Goal: Information Seeking & Learning: Learn about a topic

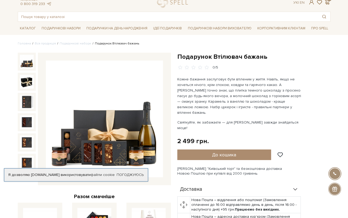
scroll to position [27, 0]
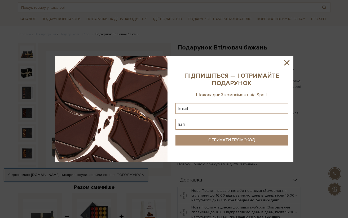
click at [290, 62] on icon at bounding box center [286, 62] width 9 height 9
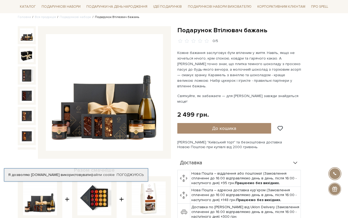
scroll to position [53, 0]
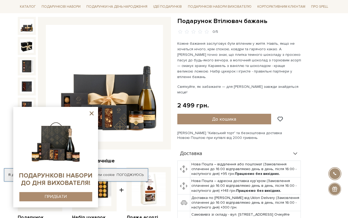
click at [87, 114] on div at bounding box center [56, 157] width 74 height 90
click at [90, 113] on icon at bounding box center [91, 113] width 7 height 7
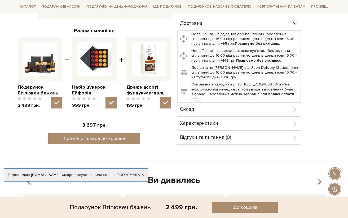
scroll to position [186, 0]
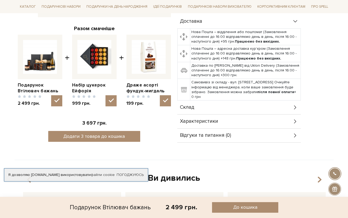
click at [209, 101] on div "Склад" at bounding box center [239, 108] width 124 height 14
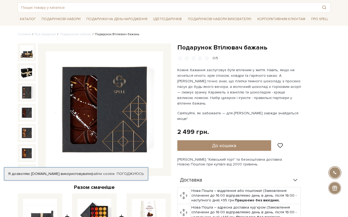
scroll to position [0, 0]
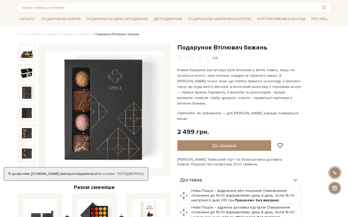
click at [23, 88] on img at bounding box center [27, 93] width 14 height 14
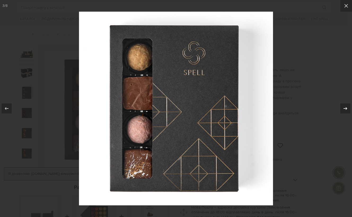
click at [346, 110] on icon at bounding box center [346, 108] width 4 height 3
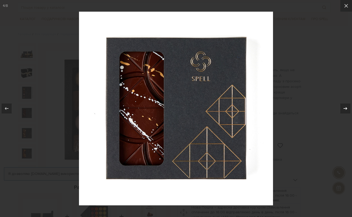
click at [346, 110] on icon at bounding box center [346, 108] width 4 height 3
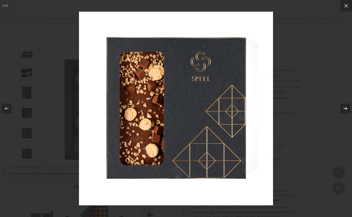
click at [346, 110] on icon at bounding box center [346, 108] width 4 height 3
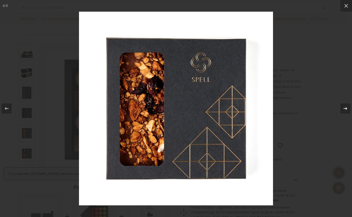
click at [346, 110] on icon at bounding box center [346, 108] width 4 height 3
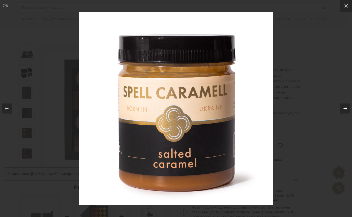
click at [346, 110] on icon at bounding box center [346, 108] width 4 height 3
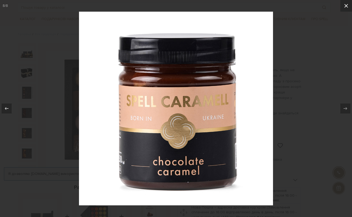
click at [348, 6] on icon at bounding box center [346, 6] width 6 height 6
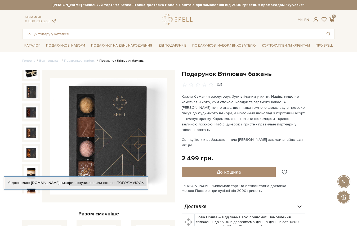
click at [333, 71] on h1 "Подарунок Втілювач бажань" at bounding box center [258, 74] width 153 height 8
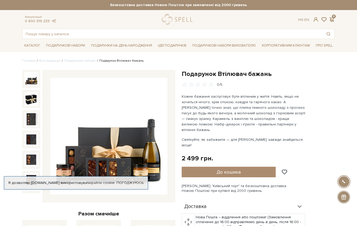
click at [34, 81] on img at bounding box center [31, 79] width 14 height 14
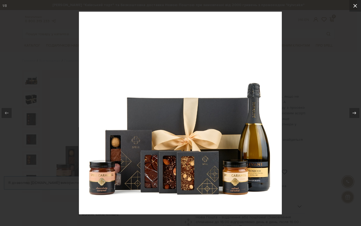
click at [348, 7] on icon at bounding box center [356, 6] width 4 height 4
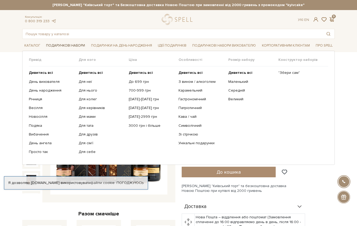
click at [72, 43] on link "Подарункові набори" at bounding box center [65, 46] width 43 height 8
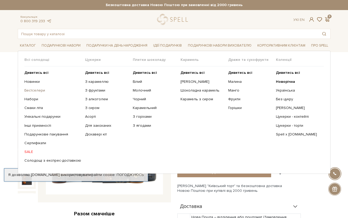
click at [35, 90] on link "Бестселери" at bounding box center [52, 90] width 57 height 5
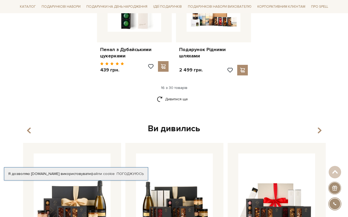
scroll to position [716, 0]
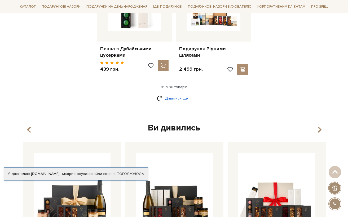
click at [173, 94] on link "Дивитися ще" at bounding box center [174, 98] width 34 height 9
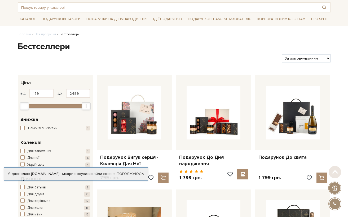
scroll to position [0, 0]
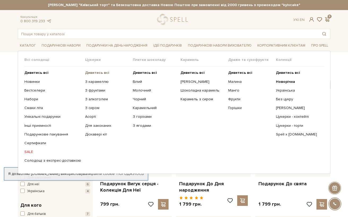
click at [97, 71] on b "Дивитись всі" at bounding box center [97, 73] width 24 height 5
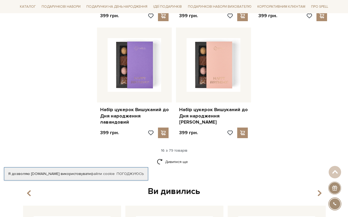
scroll to position [689, 0]
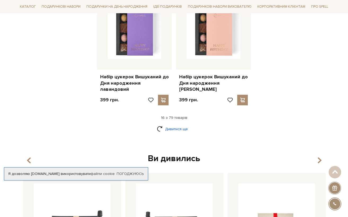
click at [173, 125] on link "Дивитися ще" at bounding box center [174, 129] width 34 height 9
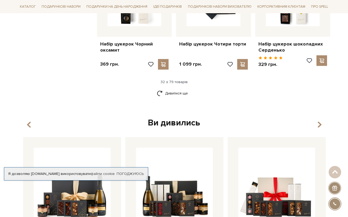
scroll to position [1299, 0]
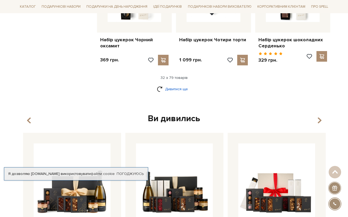
click at [174, 85] on link "Дивитися ще" at bounding box center [174, 89] width 34 height 9
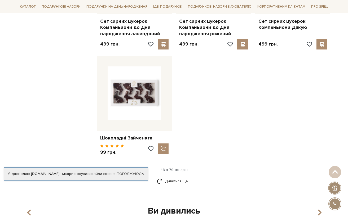
scroll to position [1908, 0]
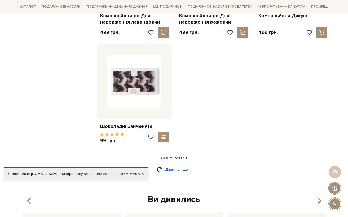
click at [172, 165] on link "Дивитися ще" at bounding box center [174, 169] width 34 height 9
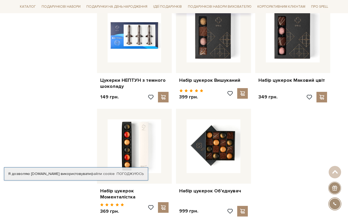
scroll to position [2492, 0]
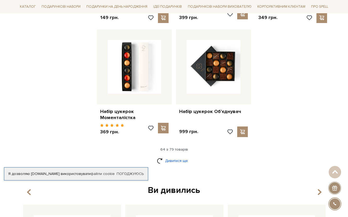
click at [182, 156] on link "Дивитися ще" at bounding box center [174, 160] width 34 height 9
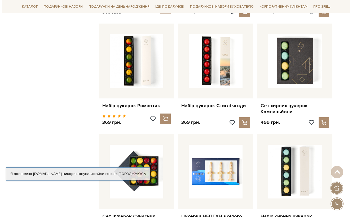
scroll to position [2598, 0]
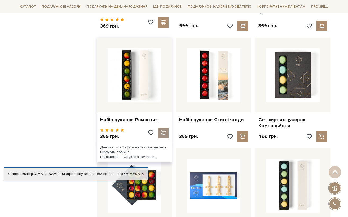
click at [162, 131] on span at bounding box center [163, 133] width 7 height 5
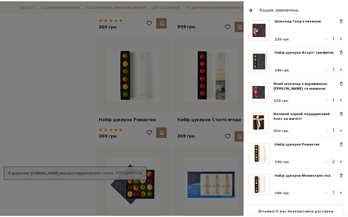
scroll to position [133, 0]
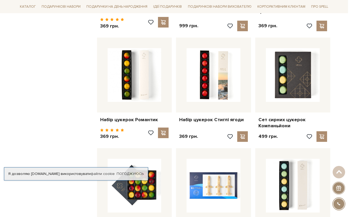
click at [51, 117] on div at bounding box center [176, 108] width 352 height 217
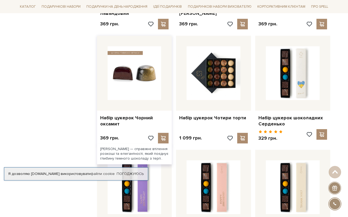
scroll to position [1225, 0]
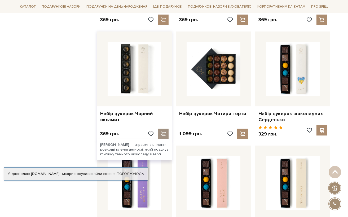
click at [164, 132] on span at bounding box center [163, 134] width 7 height 5
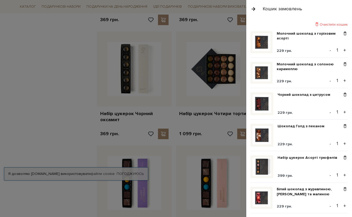
click at [64, 114] on div at bounding box center [176, 108] width 352 height 217
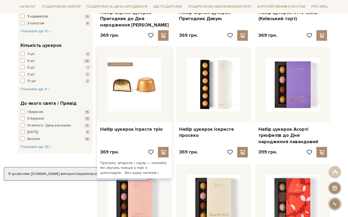
scroll to position [430, 0]
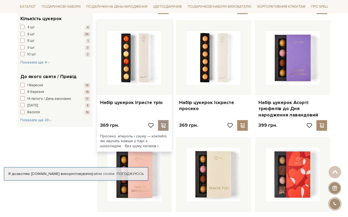
click at [162, 126] on span at bounding box center [163, 125] width 7 height 5
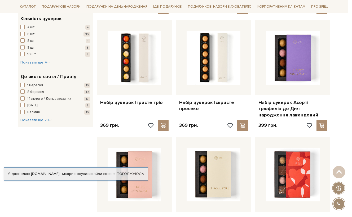
click at [58, 144] on div at bounding box center [176, 108] width 352 height 217
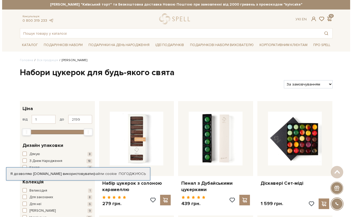
scroll to position [0, 0]
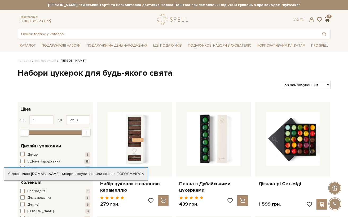
click at [329, 17] on span at bounding box center [327, 20] width 6 height 6
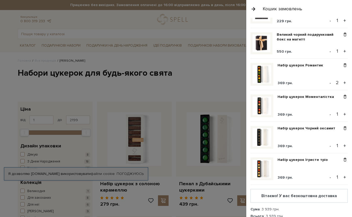
scroll to position [212, 0]
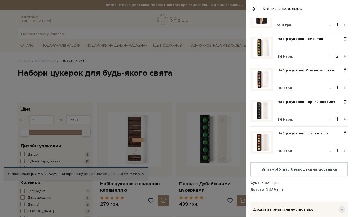
click at [328, 54] on button "-" at bounding box center [330, 56] width 5 height 8
click at [230, 70] on div at bounding box center [176, 108] width 352 height 217
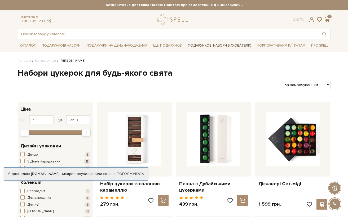
click at [233, 45] on link "Подарункові набори вихователю" at bounding box center [220, 45] width 68 height 9
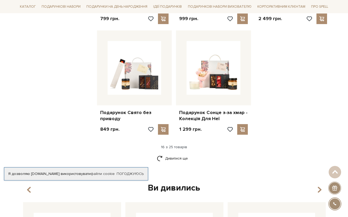
scroll to position [636, 0]
click at [167, 154] on link "Дивитися ще" at bounding box center [174, 158] width 34 height 9
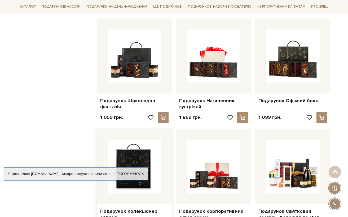
scroll to position [742, 0]
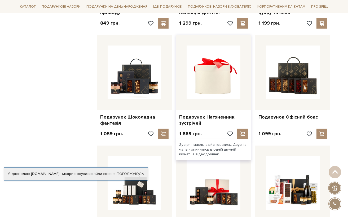
click at [203, 82] on img at bounding box center [214, 73] width 54 height 54
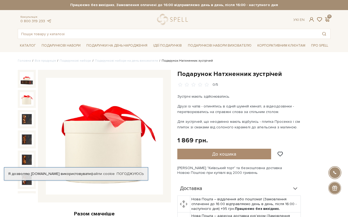
click at [23, 97] on img at bounding box center [27, 99] width 14 height 14
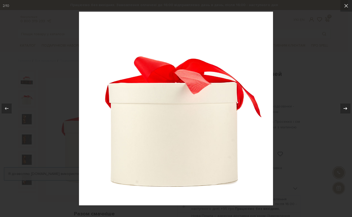
click at [342, 110] on icon at bounding box center [345, 108] width 6 height 6
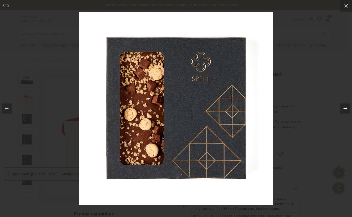
click at [342, 110] on icon at bounding box center [345, 108] width 6 height 6
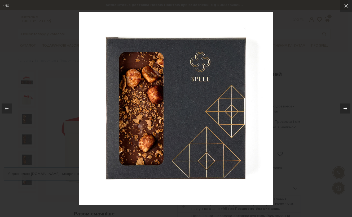
click at [342, 110] on icon at bounding box center [345, 108] width 6 height 6
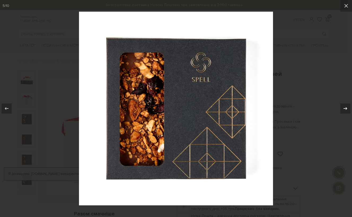
click at [342, 110] on icon at bounding box center [345, 108] width 6 height 6
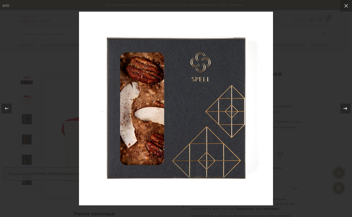
click at [342, 110] on icon at bounding box center [345, 108] width 6 height 6
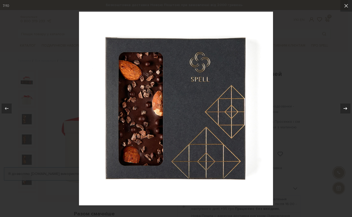
click at [342, 110] on icon at bounding box center [345, 108] width 6 height 6
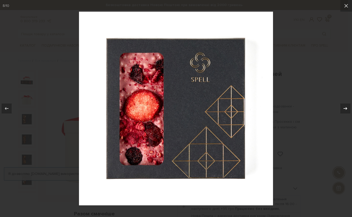
click at [342, 110] on icon at bounding box center [345, 108] width 6 height 6
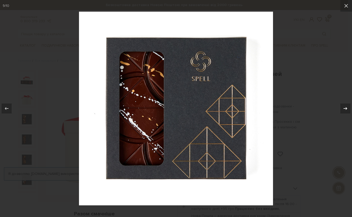
click at [342, 110] on icon at bounding box center [345, 108] width 6 height 6
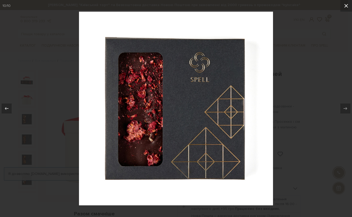
click at [348, 5] on icon at bounding box center [346, 6] width 6 height 6
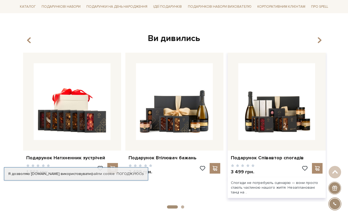
scroll to position [795, 0]
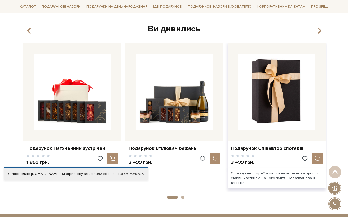
click at [276, 104] on img at bounding box center [276, 92] width 77 height 77
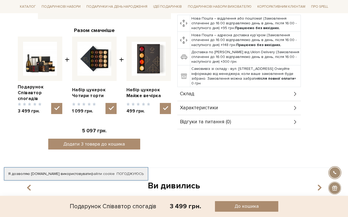
scroll to position [186, 0]
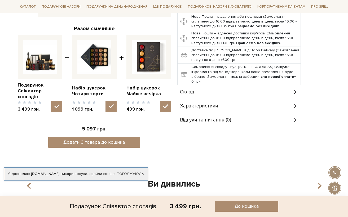
click at [224, 93] on div "Склад" at bounding box center [239, 92] width 124 height 14
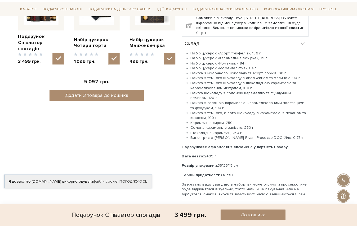
scroll to position [239, 0]
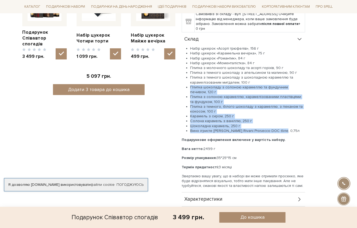
drag, startPoint x: 280, startPoint y: 130, endPoint x: 185, endPoint y: 88, distance: 103.9
click at [185, 88] on ul "Набір цукерок «Асорті трюфелів», 156 г Набір цукерок «Карамельна вечірка», 75 г…" at bounding box center [244, 89] width 124 height 87
click at [207, 106] on li "Плитка з темного, білого шоколаду з карамеллю, з пеканом та кокосом, 100 г" at bounding box center [247, 109] width 115 height 10
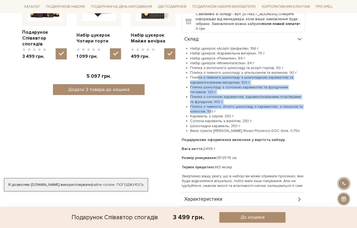
drag, startPoint x: 198, startPoint y: 77, endPoint x: 209, endPoint y: 109, distance: 34.1
click at [209, 109] on ul "Набір цукерок «Асорті трюфелів», 156 г Набір цукерок «Карамельна вечірка», 75 г…" at bounding box center [244, 89] width 124 height 87
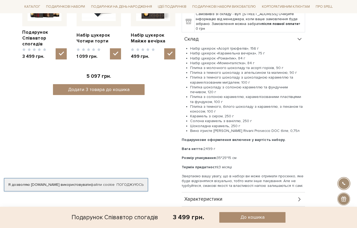
click at [212, 113] on li "Плитка з темного, білого шоколаду з карамеллю, з пеканом та кокосом, 100 г" at bounding box center [247, 109] width 115 height 10
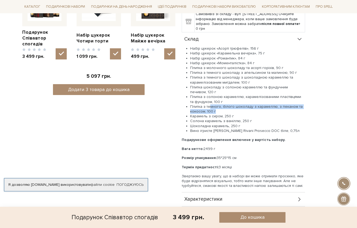
drag, startPoint x: 218, startPoint y: 110, endPoint x: 210, endPoint y: 105, distance: 9.7
click at [210, 105] on li "Плитка з темного, білого шоколаду з карамеллю, з пеканом та кокосом, 100 г" at bounding box center [247, 109] width 115 height 10
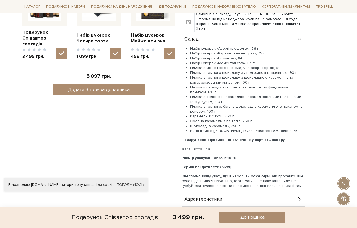
click at [194, 95] on li "Плитка з солоною карамеллю, карамелізованими пластівцями та фундуком, 100 г" at bounding box center [247, 99] width 115 height 10
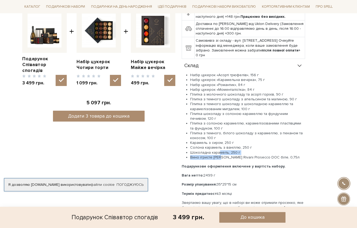
drag, startPoint x: 219, startPoint y: 153, endPoint x: 214, endPoint y: 154, distance: 5.1
click at [220, 155] on ul "Набір цукерок «Асорті трюфелів», 156 г Набір цукерок «Карамельна вечірка», 75 г…" at bounding box center [244, 116] width 124 height 87
drag, startPoint x: 198, startPoint y: 148, endPoint x: 249, endPoint y: 150, distance: 50.9
click at [249, 150] on li "Солона карамель з ваніллю, 250 г" at bounding box center [247, 147] width 115 height 5
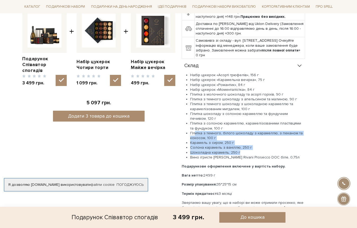
drag, startPoint x: 240, startPoint y: 151, endPoint x: 195, endPoint y: 131, distance: 50.3
click at [195, 131] on ul "Набір цукерок «Асорті трюфелів», 156 г Набір цукерок «Карамельна вечірка», 75 г…" at bounding box center [244, 116] width 124 height 87
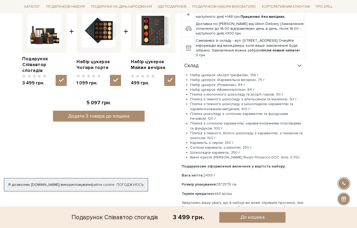
click at [253, 155] on li "Вино ігристе Schenk Rivani Prosecco DOC біле, 0,75л" at bounding box center [247, 157] width 115 height 5
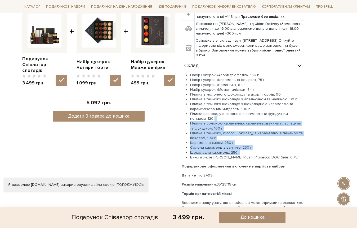
drag, startPoint x: 241, startPoint y: 151, endPoint x: 197, endPoint y: 120, distance: 53.2
click at [197, 120] on ul "Набір цукерок «Асорті трюфелів», 156 г Набір цукерок «Карамельна вечірка», 75 г…" at bounding box center [244, 116] width 124 height 87
click at [240, 152] on li "Шоколадна карамель, 250 г" at bounding box center [247, 152] width 115 height 5
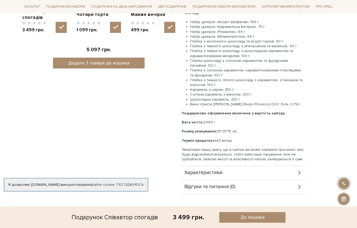
scroll to position [239, 0]
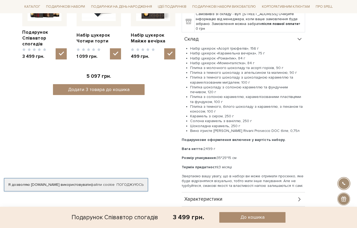
click at [107, 116] on div "Подарунок Співавтор спогадів 0/5 Разом смачніше Подарунок Співавтор спогадів + +" at bounding box center [99, 25] width 160 height 389
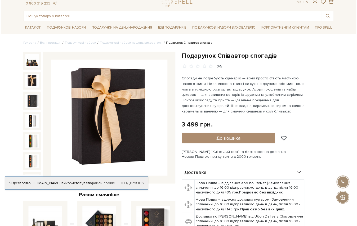
scroll to position [27, 0]
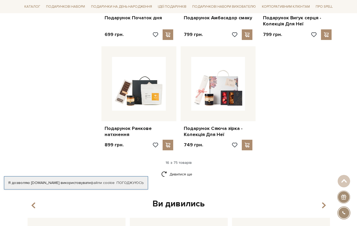
scroll to position [663, 0]
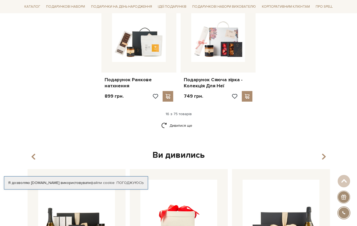
click at [196, 152] on div "Ви дивились" at bounding box center [178, 155] width 306 height 11
click at [187, 122] on link "Дивитися ще" at bounding box center [178, 125] width 34 height 9
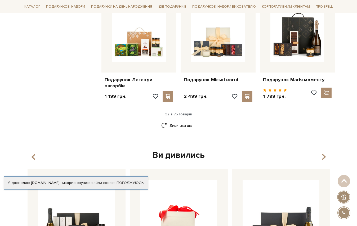
scroll to position [1219, 0]
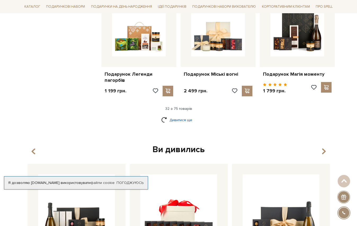
click at [188, 122] on link "Дивитися ще" at bounding box center [178, 120] width 34 height 9
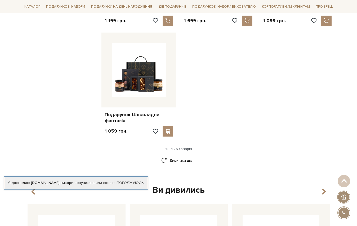
scroll to position [1855, 0]
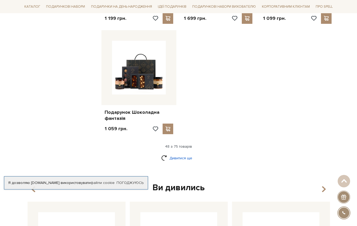
click at [179, 154] on link "Дивитися ще" at bounding box center [178, 158] width 34 height 9
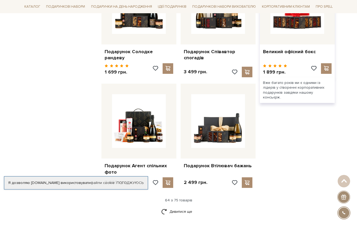
scroll to position [2386, 0]
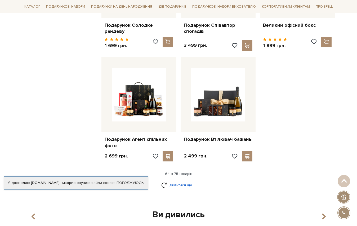
click at [171, 181] on link "Дивитися ще" at bounding box center [178, 185] width 34 height 9
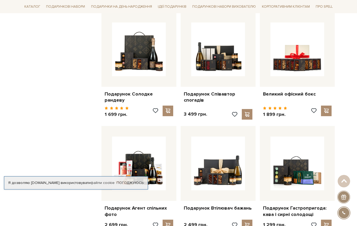
scroll to position [2306, 0]
